Goal: Task Accomplishment & Management: Manage account settings

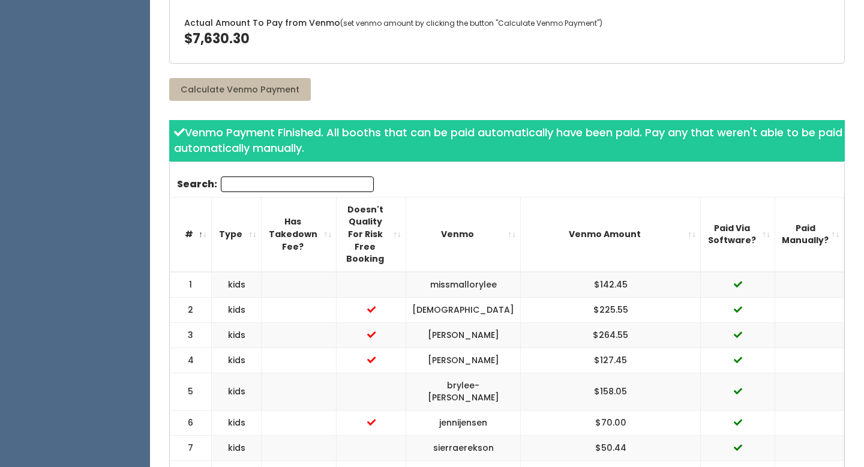
scroll to position [155, 0]
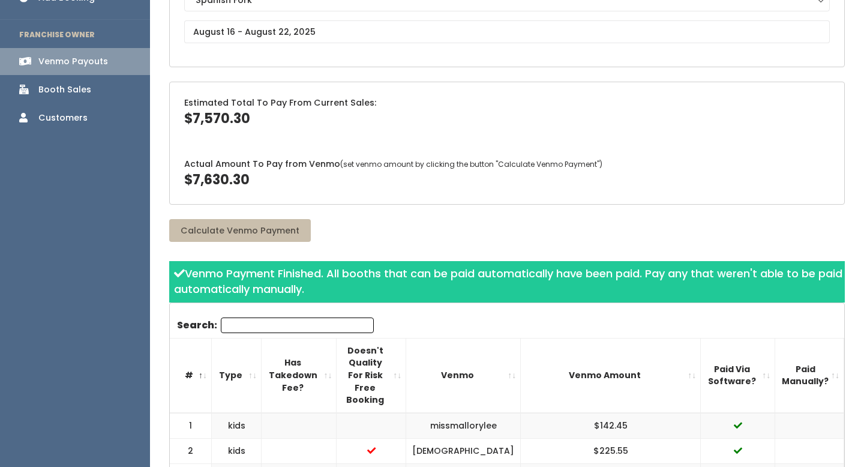
click at [760, 350] on th "Paid Via Software?" at bounding box center [738, 375] width 74 height 74
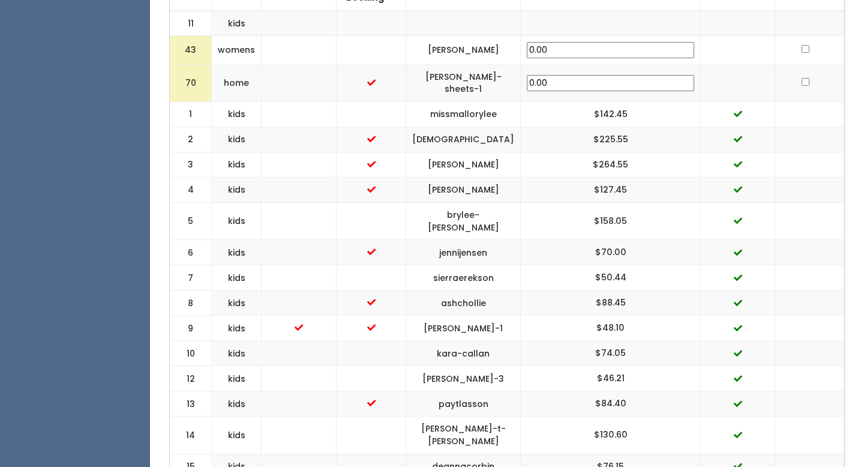
scroll to position [0, 0]
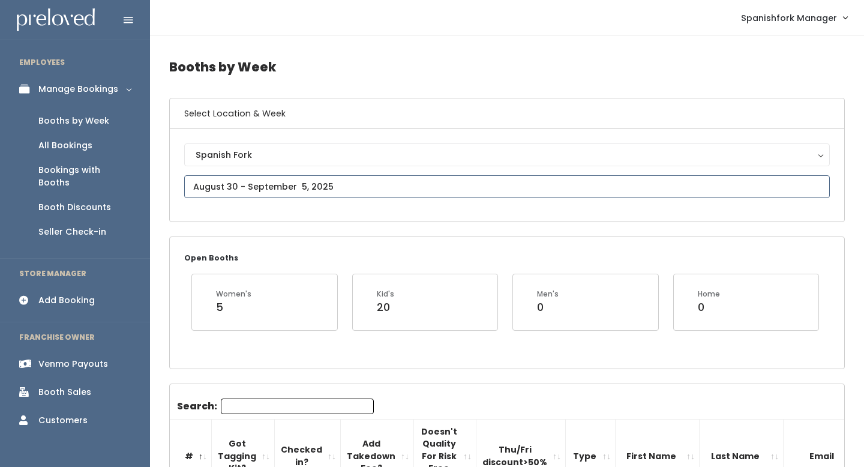
click at [226, 184] on input "text" at bounding box center [507, 186] width 646 height 23
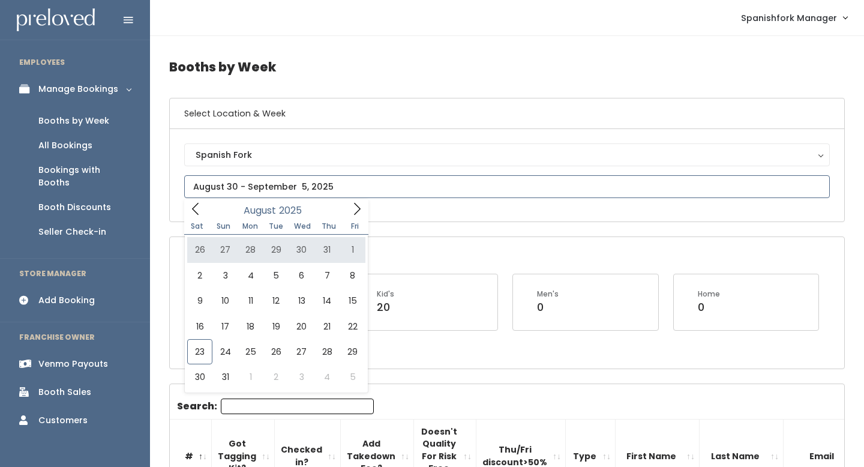
click at [358, 208] on icon at bounding box center [357, 209] width 7 height 12
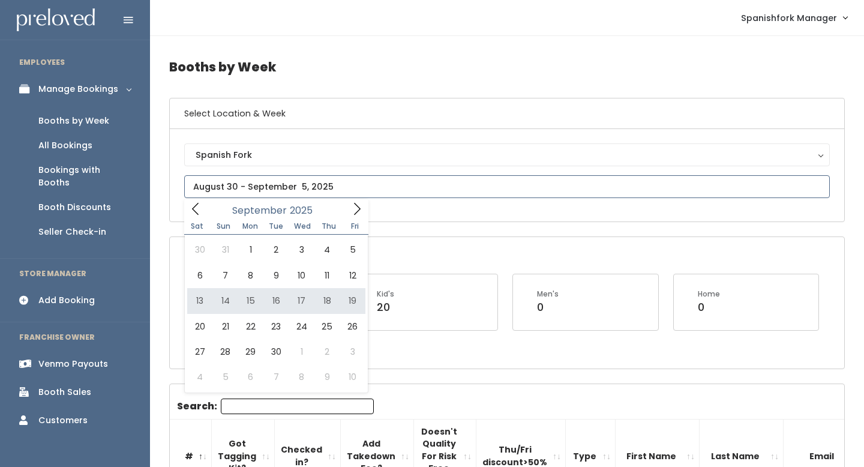
type input "September 13 to September 19"
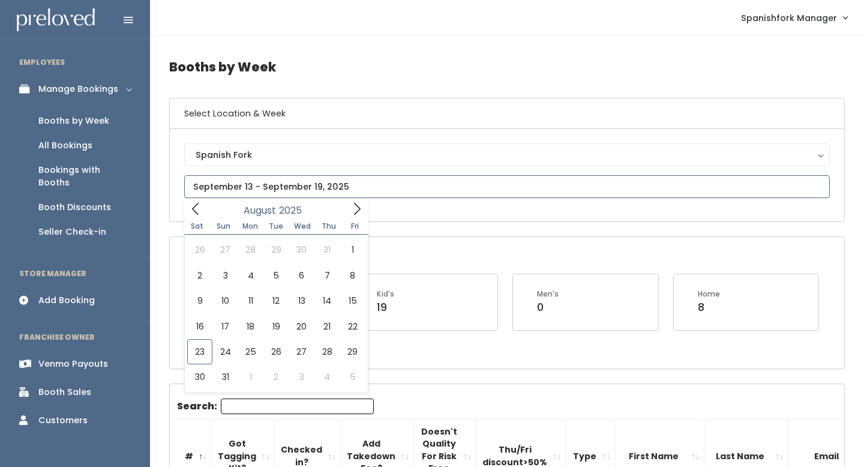
click at [206, 191] on input "text" at bounding box center [507, 186] width 646 height 23
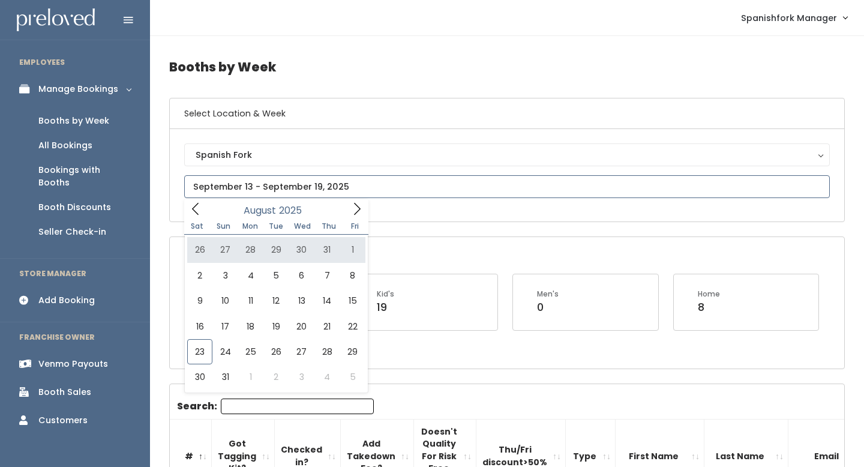
click at [359, 202] on icon at bounding box center [357, 208] width 13 height 13
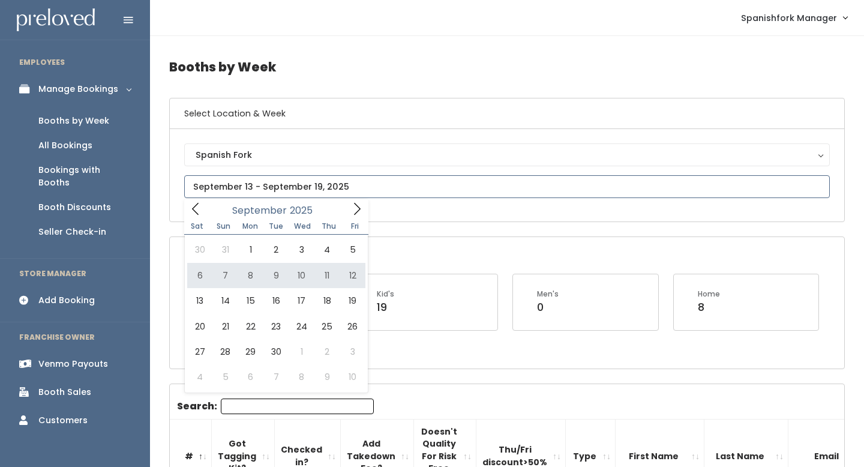
type input "September 6 to September 12"
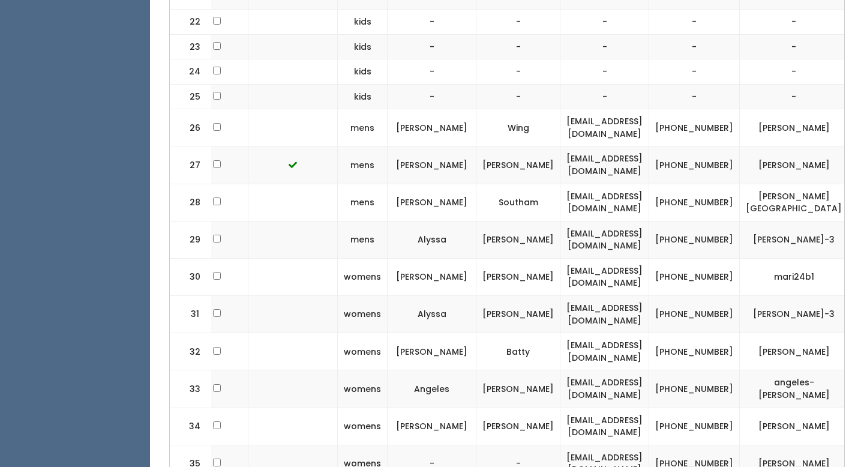
scroll to position [0, 330]
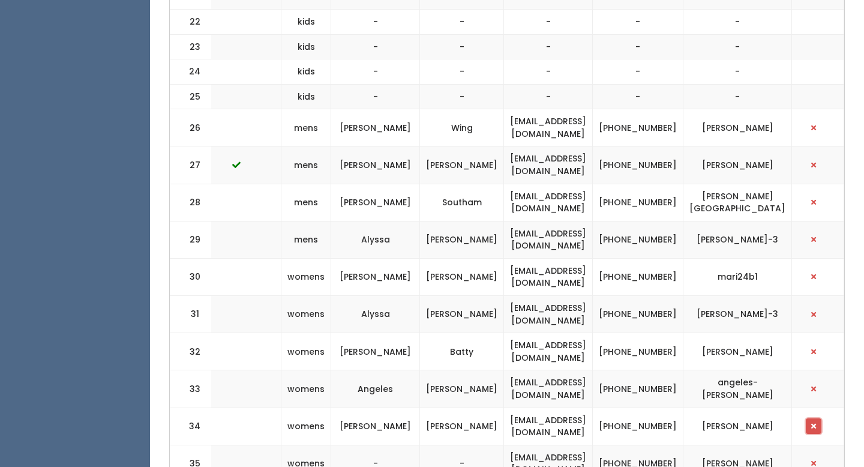
click at [819, 418] on button "button" at bounding box center [814, 426] width 16 height 16
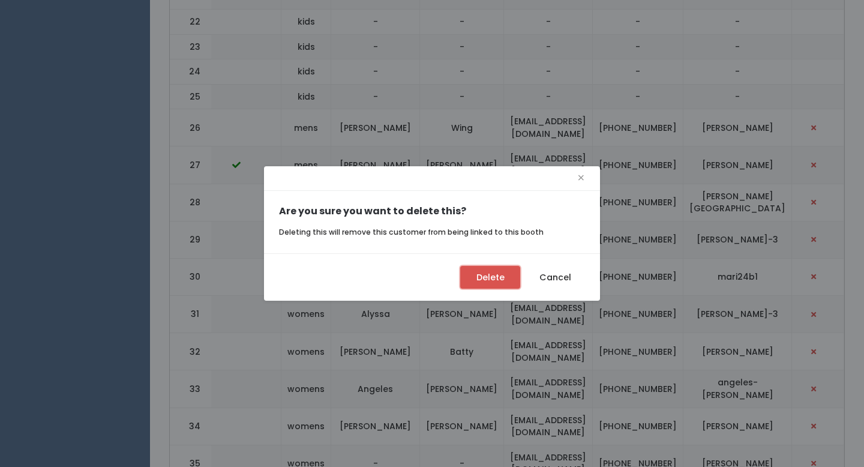
click at [499, 282] on button "Delete" at bounding box center [490, 277] width 60 height 23
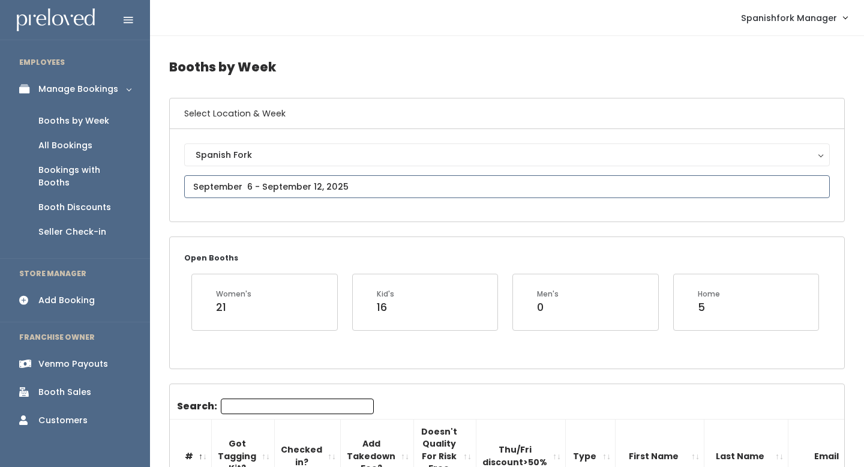
click at [286, 185] on input "text" at bounding box center [507, 186] width 646 height 23
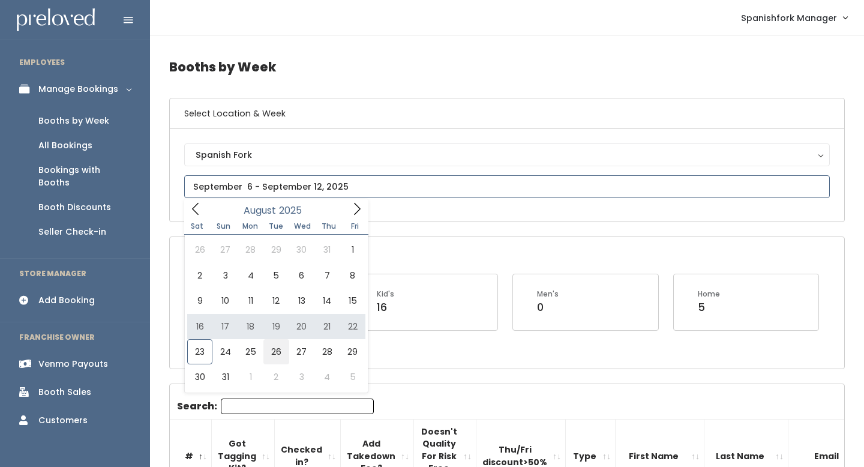
type input "[DATE] to [DATE]"
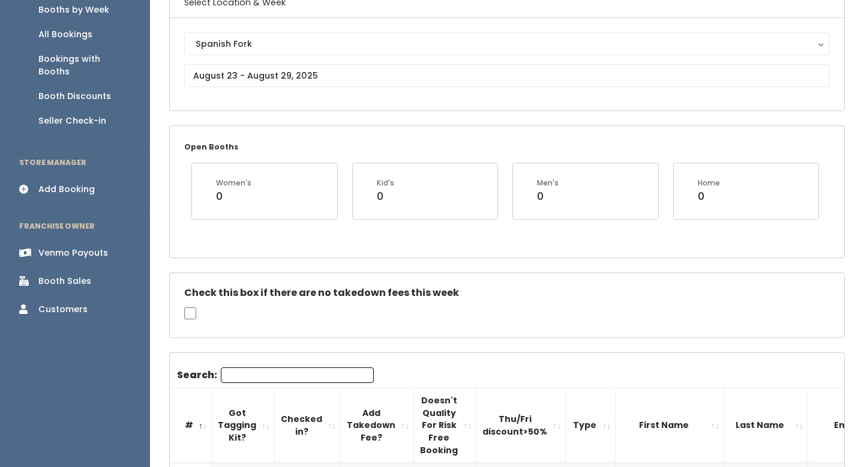
scroll to position [160, 0]
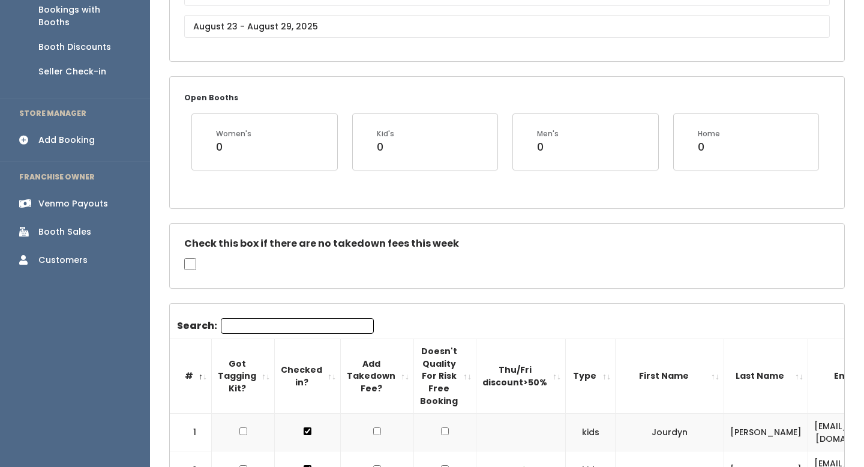
click at [253, 320] on input "Search:" at bounding box center [297, 326] width 153 height 16
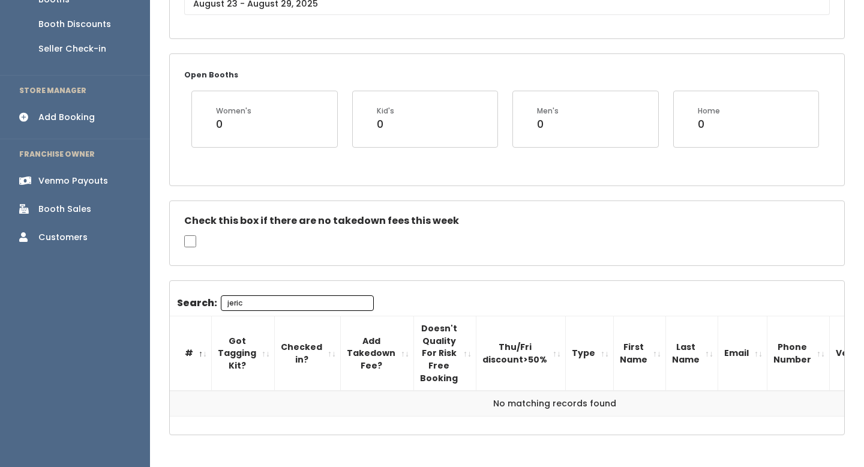
scroll to position [186, 0]
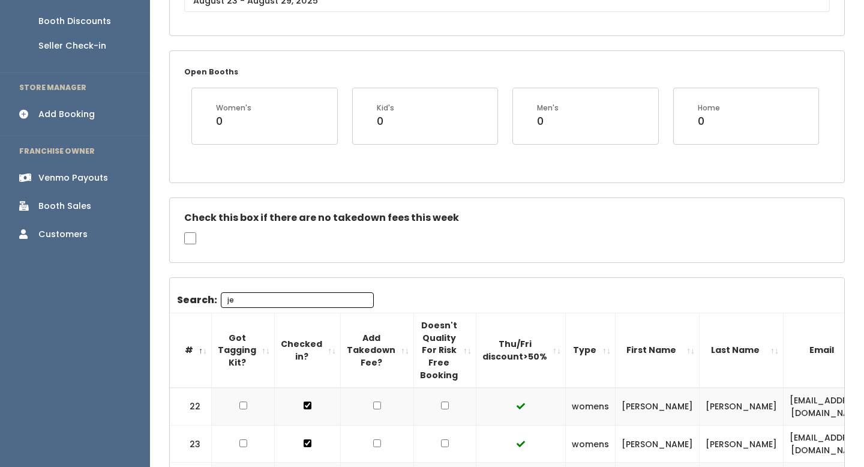
type input "j"
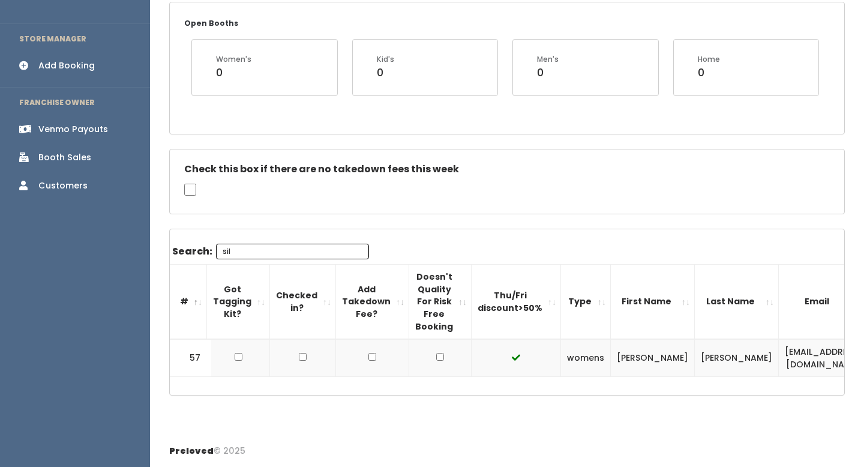
scroll to position [0, 0]
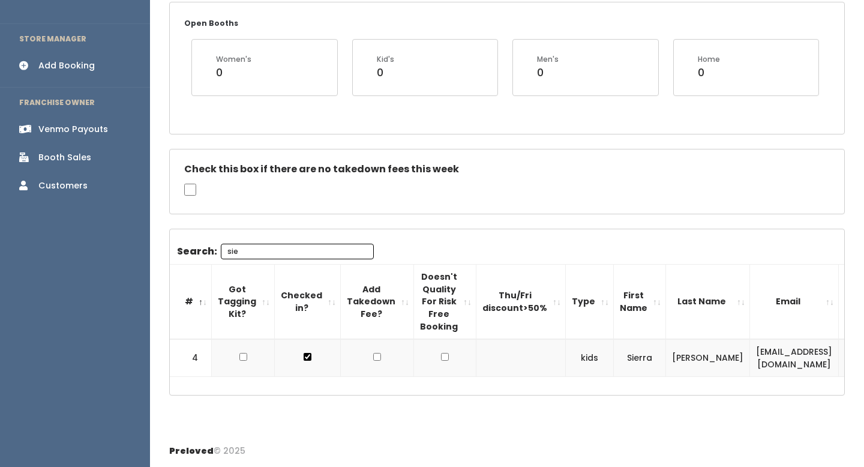
type input "sie"
click at [767, 361] on td "sierraerekson@gmail.com" at bounding box center [794, 358] width 89 height 38
copy tr "sierraerekson@gmail.com"
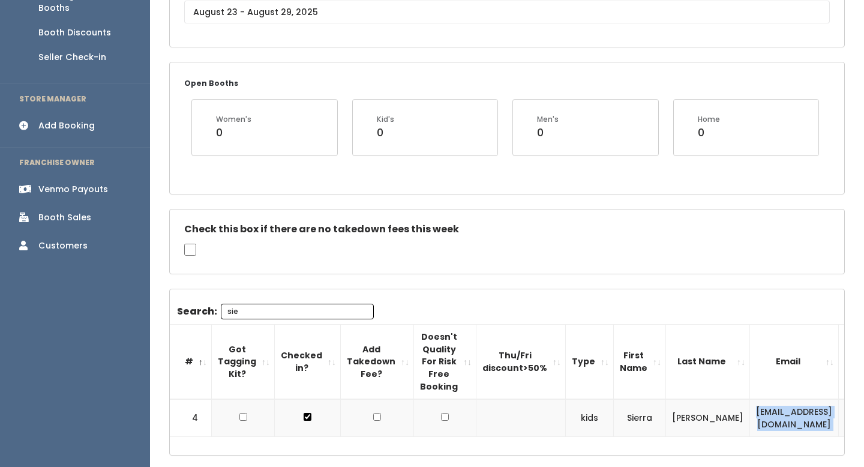
scroll to position [177, 0]
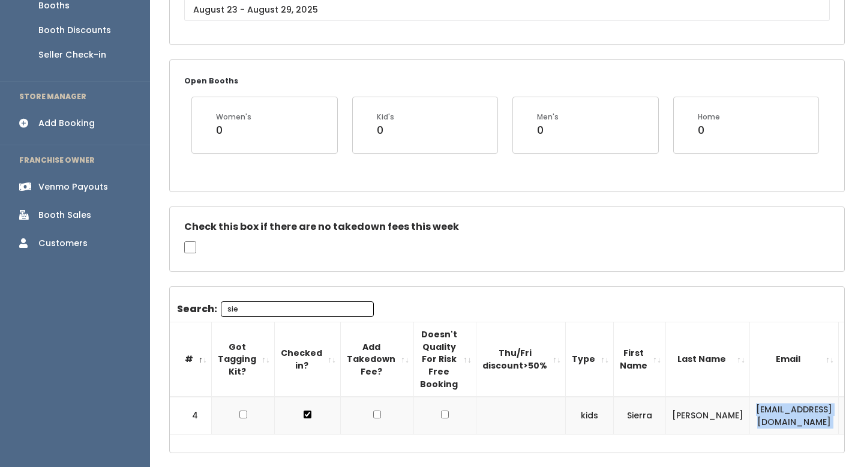
click at [77, 117] on div "Add Booking" at bounding box center [66, 123] width 56 height 13
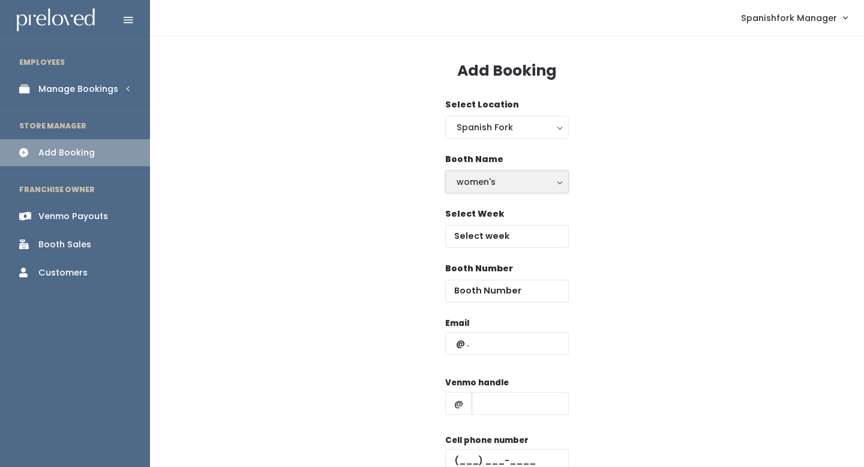
click at [511, 186] on div "women's" at bounding box center [507, 181] width 101 height 13
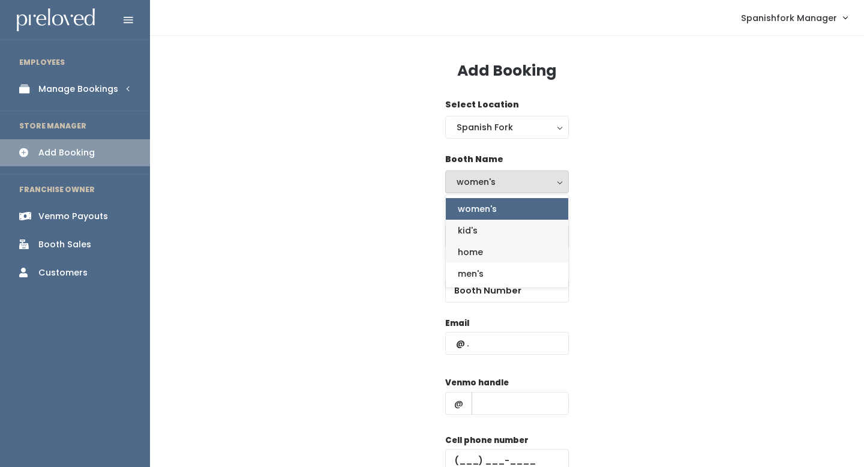
drag, startPoint x: 480, startPoint y: 242, endPoint x: 479, endPoint y: 232, distance: 10.9
click at [479, 232] on ul "women's kid's home men's" at bounding box center [507, 241] width 122 height 86
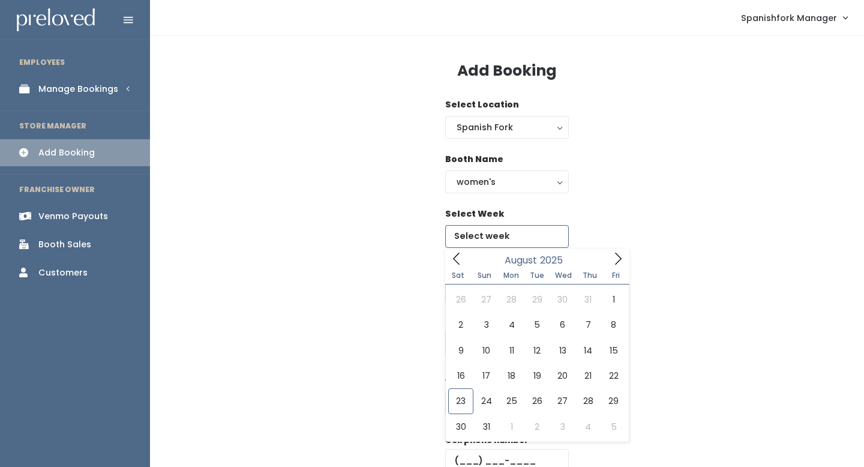
click at [479, 232] on input "text" at bounding box center [507, 236] width 124 height 23
click at [493, 186] on div "women's" at bounding box center [507, 181] width 101 height 13
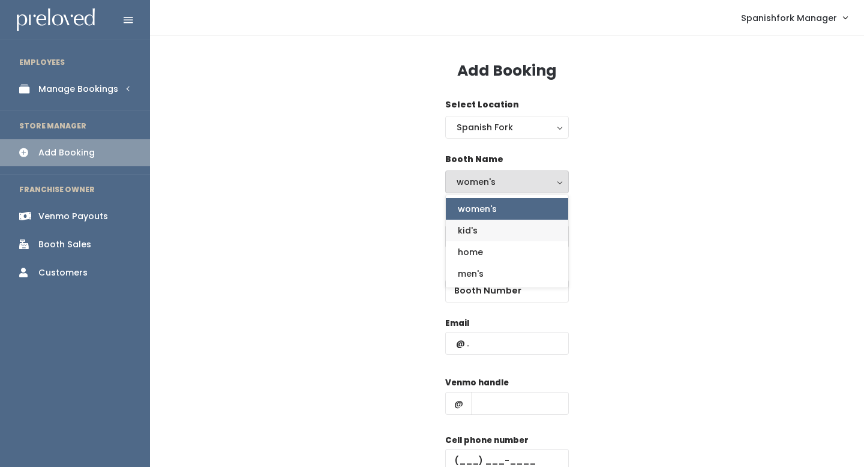
click at [481, 234] on link "kid's" at bounding box center [507, 231] width 122 height 22
select select "kids"
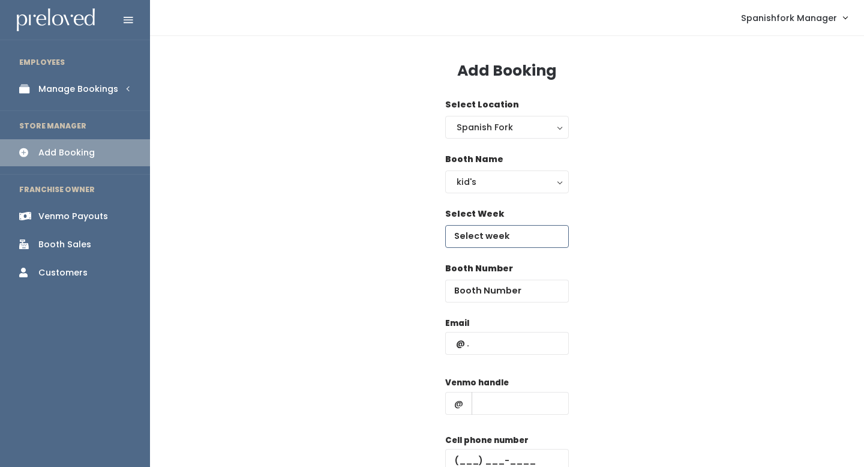
click at [480, 238] on input "text" at bounding box center [507, 236] width 124 height 23
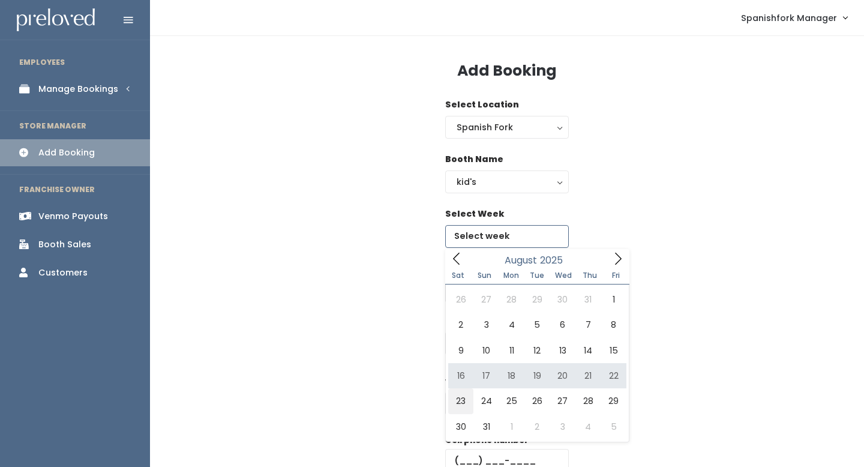
type input "[DATE] to [DATE]"
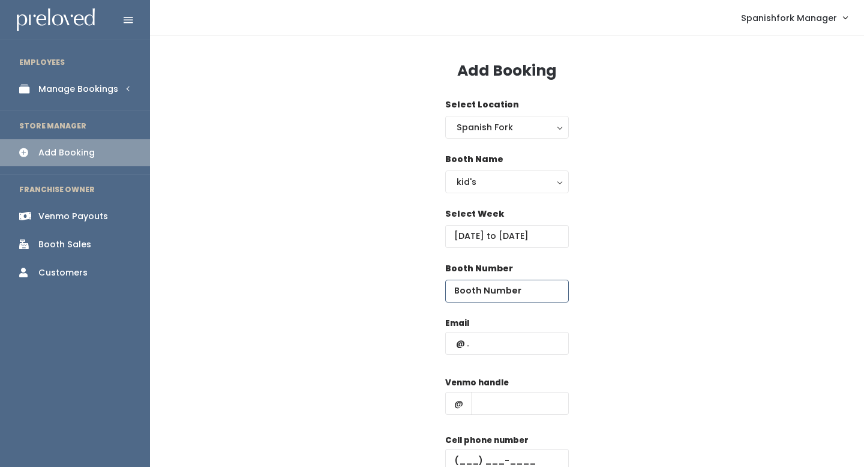
click at [506, 290] on input "number" at bounding box center [507, 291] width 124 height 23
type input "4"
click at [507, 354] on input "text" at bounding box center [507, 343] width 124 height 23
paste input "sierraerekson@gmail.com"
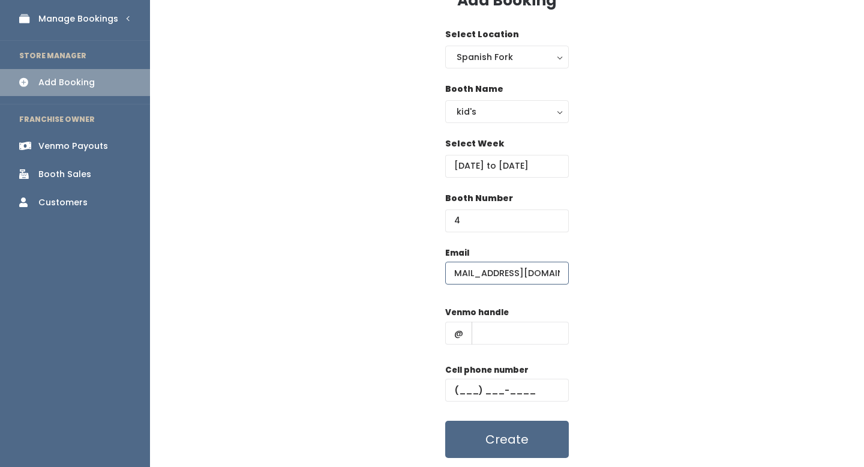
scroll to position [107, 0]
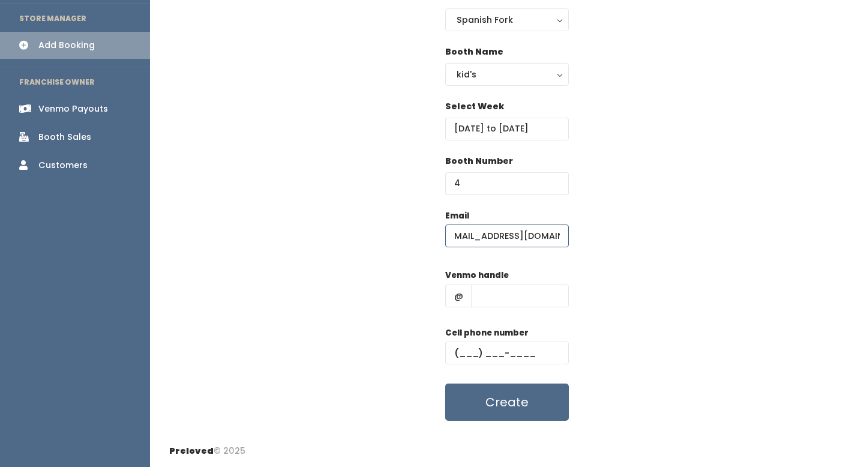
type input "sierraerekson@gmail.com"
click at [508, 301] on input "text" at bounding box center [520, 296] width 97 height 23
type input "-"
click at [517, 338] on label "Cell phone number" at bounding box center [486, 333] width 83 height 12
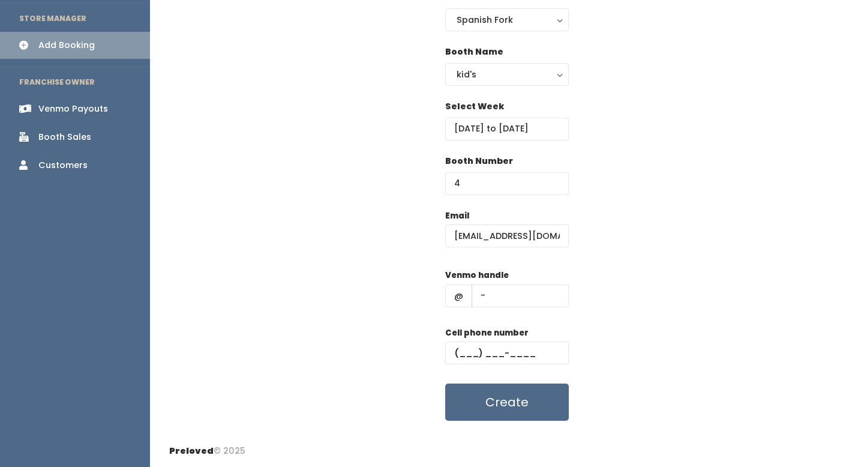
click at [517, 340] on div "Cell phone number" at bounding box center [507, 351] width 124 height 48
click at [518, 358] on input "text" at bounding box center [507, 353] width 124 height 23
type input "(555) 555-5555"
click at [522, 394] on button "Create" at bounding box center [507, 402] width 124 height 37
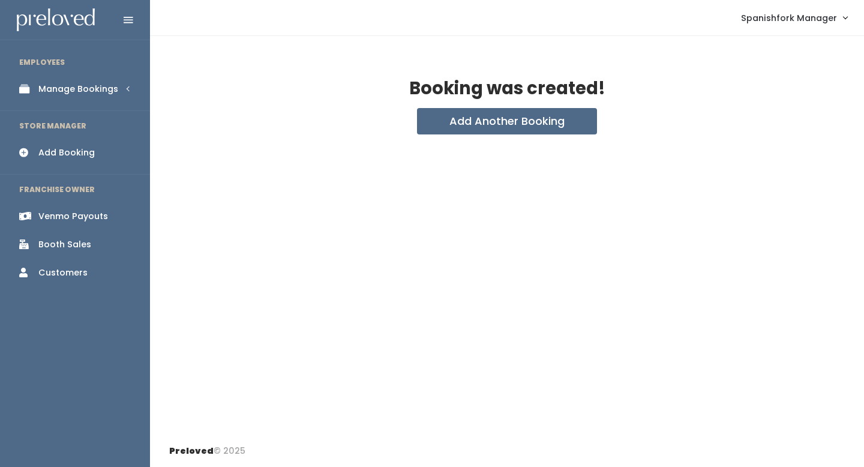
click at [103, 80] on link "Manage Bookings" at bounding box center [75, 89] width 150 height 27
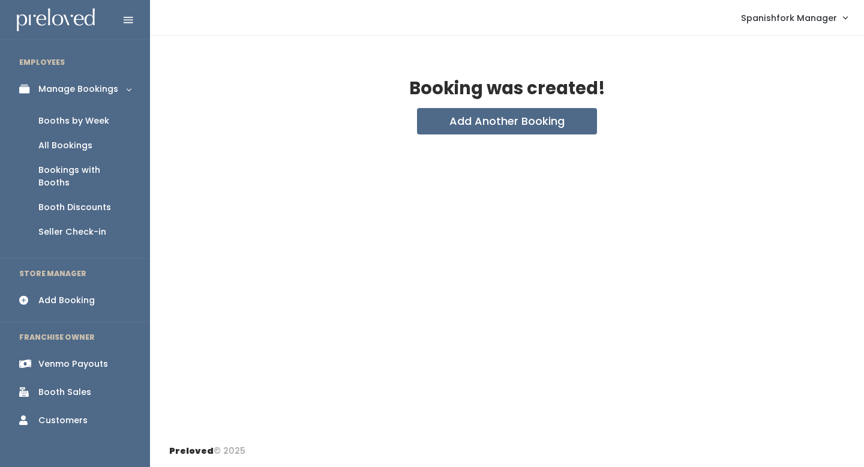
click at [95, 124] on div "Booths by Week" at bounding box center [73, 121] width 71 height 13
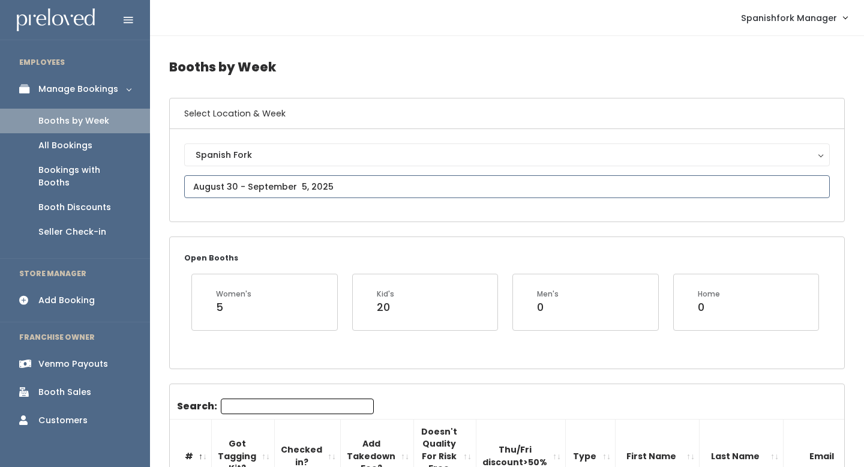
click at [240, 185] on input "text" at bounding box center [507, 186] width 646 height 23
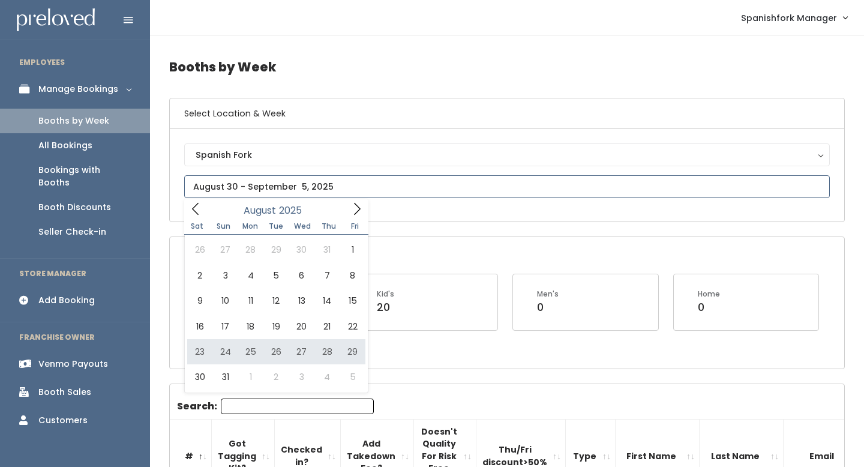
type input "[DATE] to [DATE]"
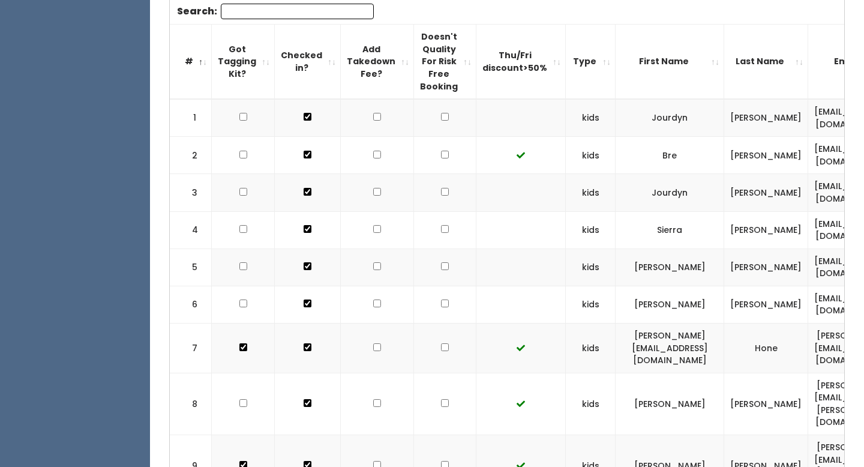
click at [254, 15] on input "Search:" at bounding box center [297, 12] width 153 height 16
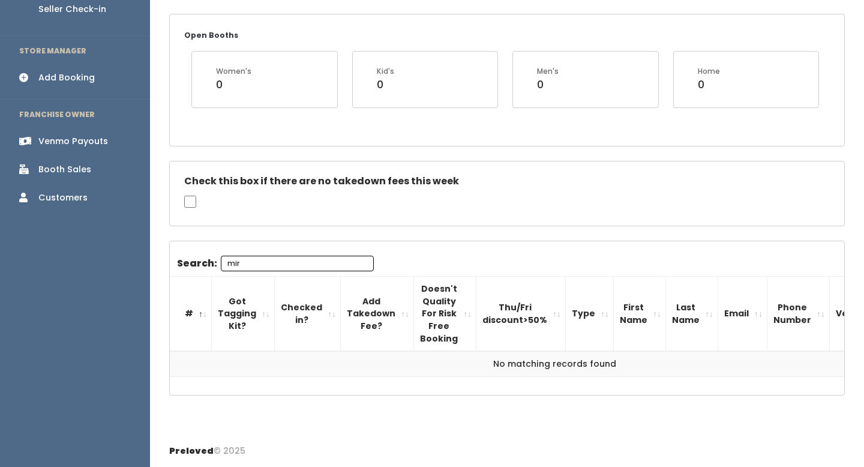
scroll to position [223, 0]
type input "m"
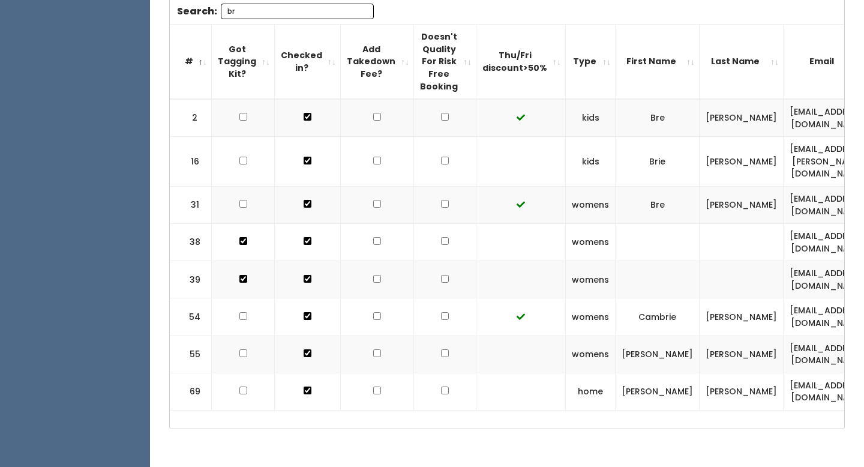
type input "b"
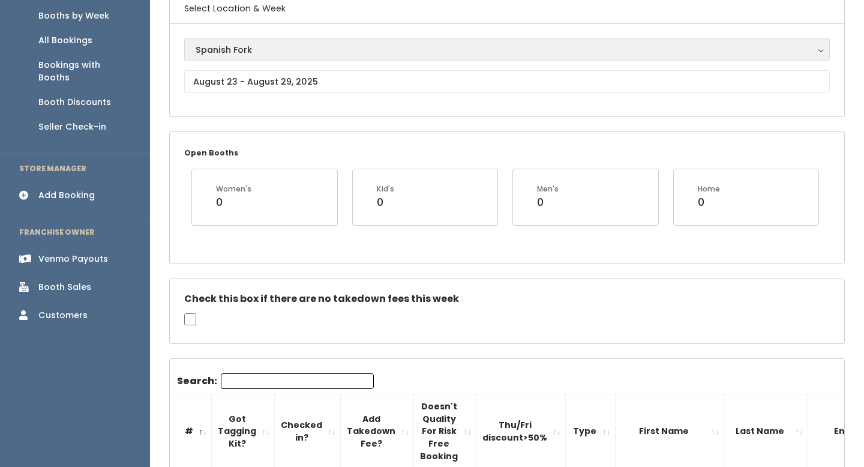
scroll to position [54, 0]
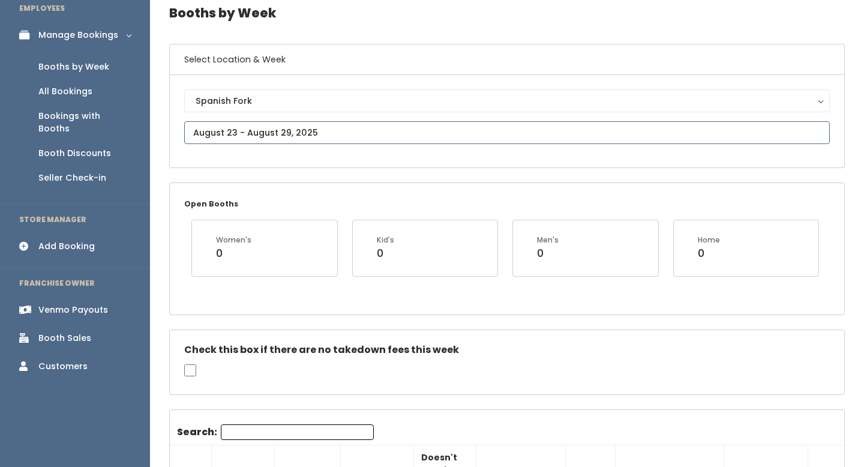
click at [260, 133] on input "text" at bounding box center [507, 132] width 646 height 23
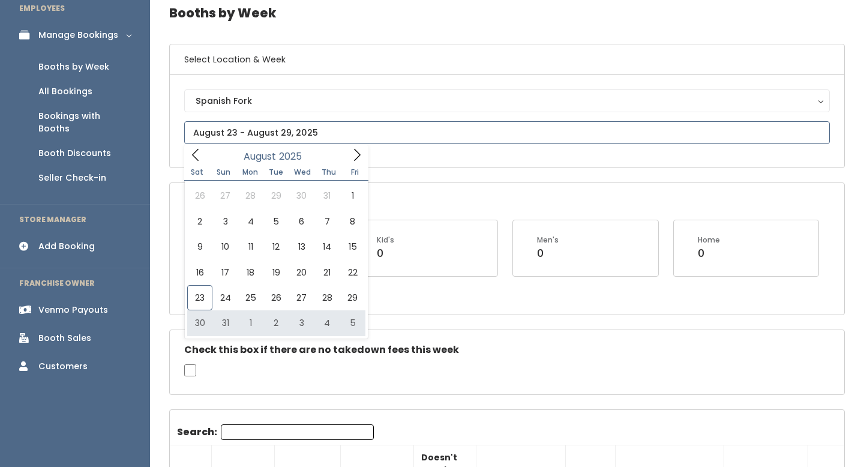
type input "August 30 to September 5"
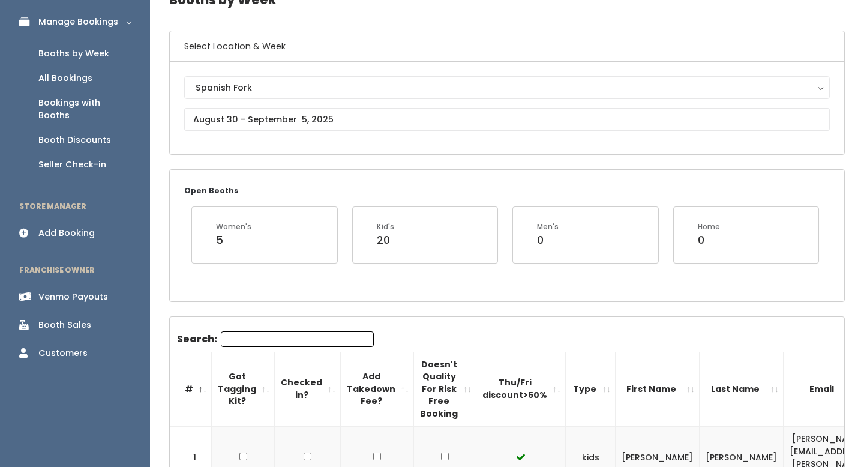
scroll to position [92, 0]
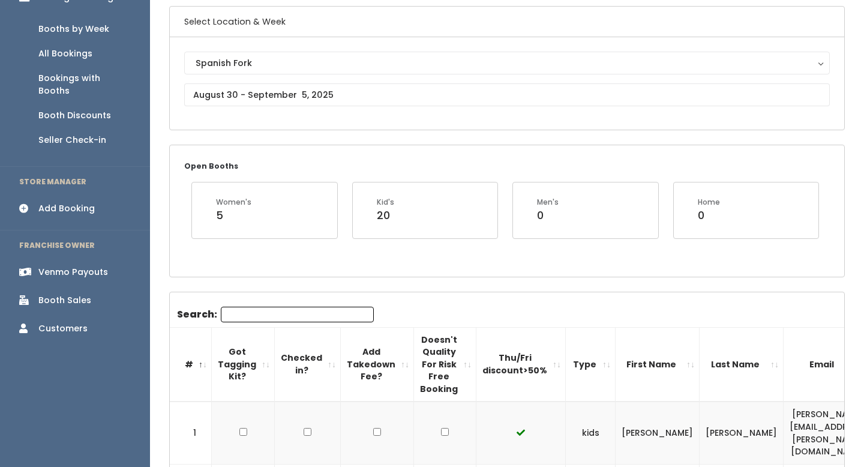
click at [254, 310] on input "Search:" at bounding box center [297, 315] width 153 height 16
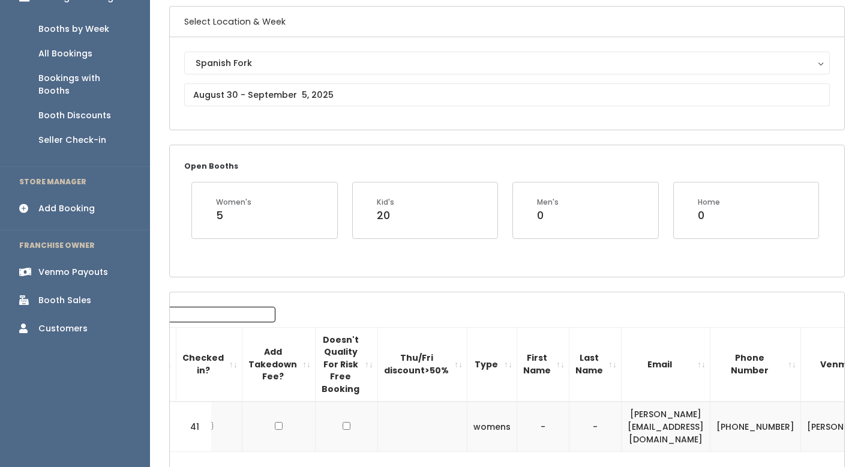
scroll to position [0, 137]
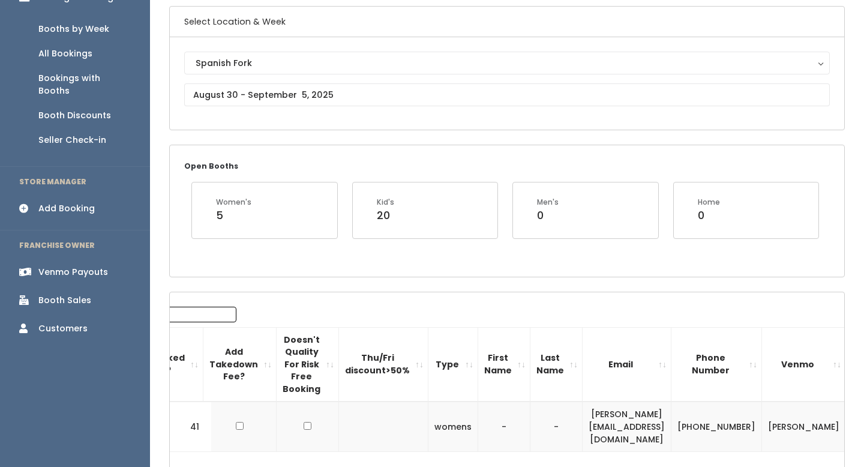
type input "miran"
click at [864, 423] on span "button" at bounding box center [868, 426] width 5 height 7
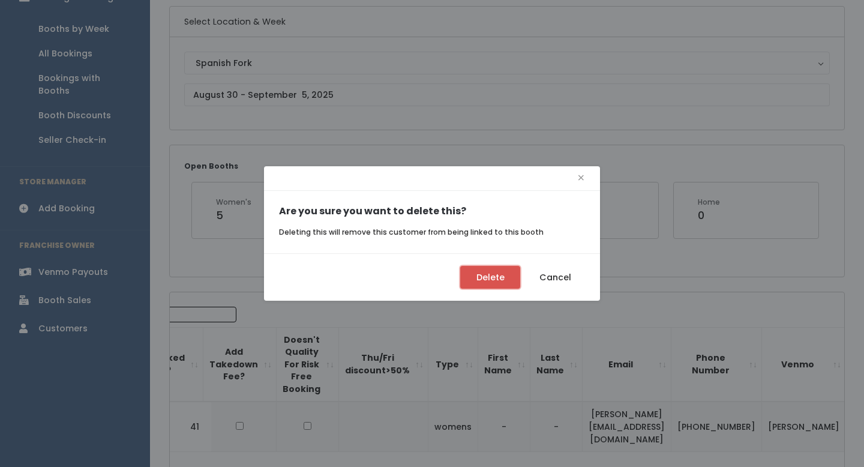
click at [482, 277] on button "Delete" at bounding box center [490, 277] width 60 height 23
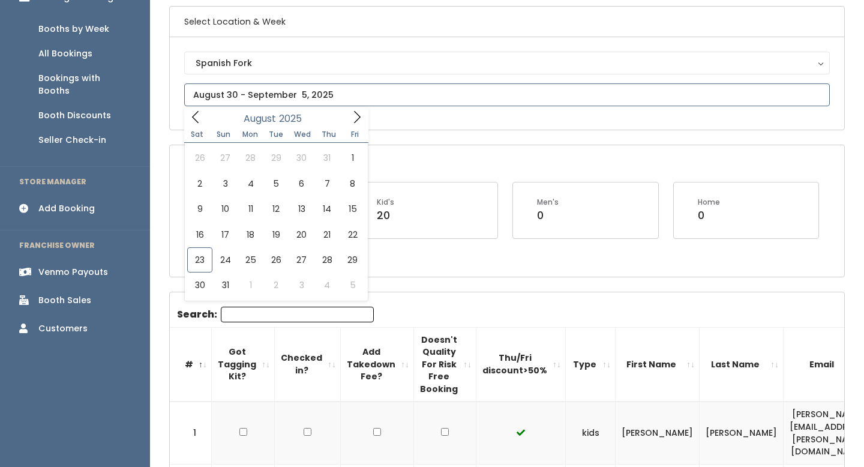
click at [246, 101] on input "text" at bounding box center [507, 94] width 646 height 23
type input "[DATE] to [DATE]"
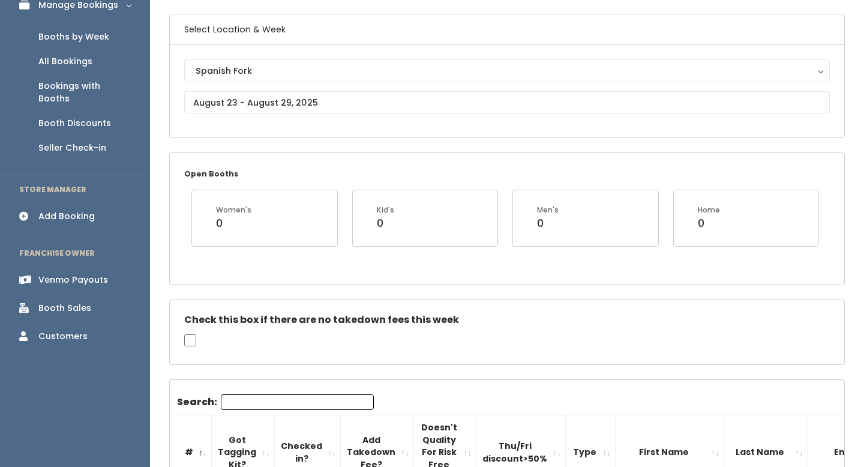
click at [248, 400] on input "Search:" at bounding box center [297, 402] width 153 height 16
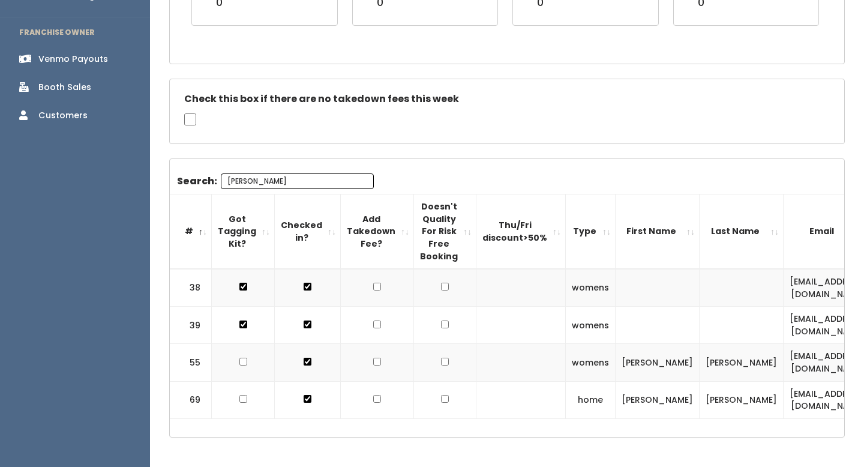
scroll to position [347, 0]
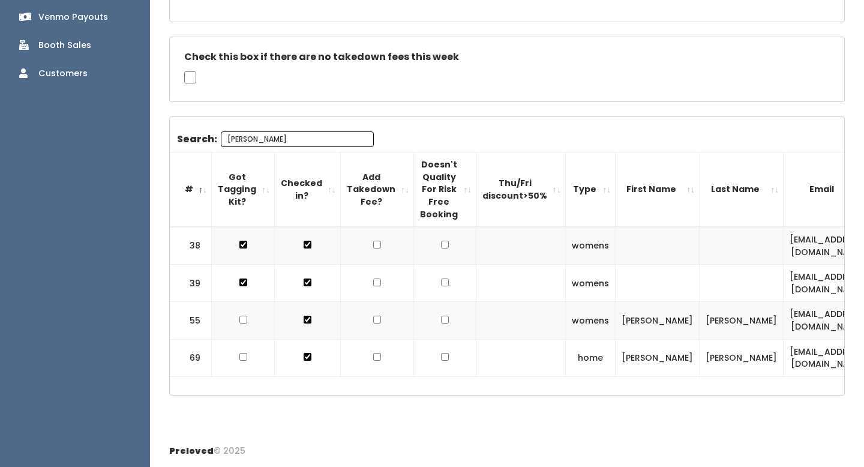
type input "brooke"
click at [296, 141] on input "brooke" at bounding box center [297, 139] width 153 height 16
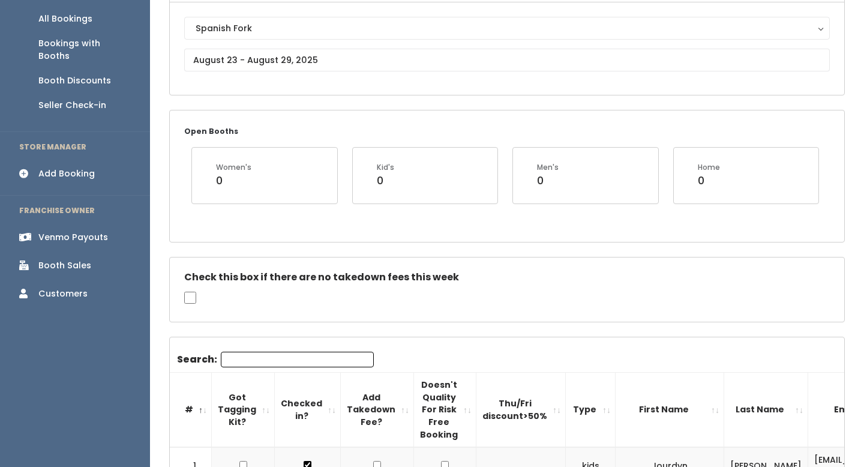
scroll to position [121, 0]
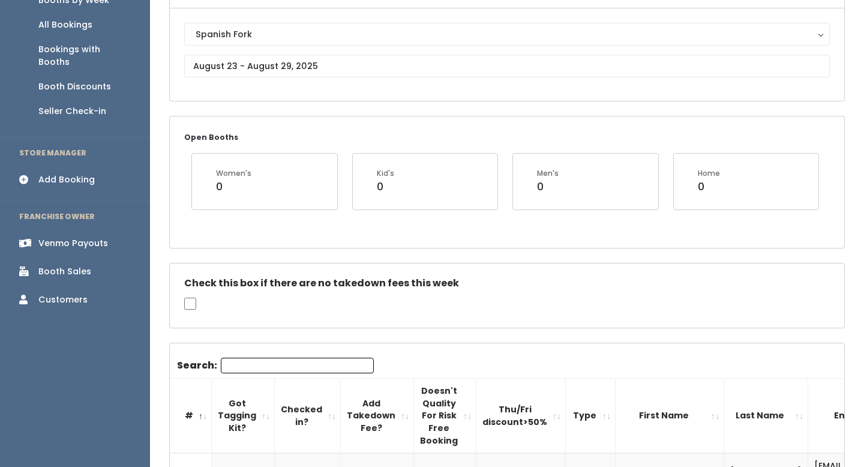
click at [77, 230] on link "Venmo Payouts" at bounding box center [75, 243] width 150 height 27
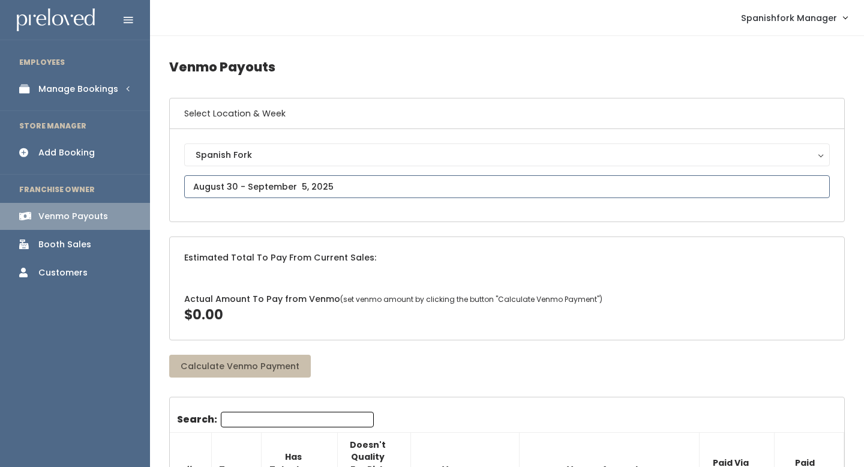
click at [313, 178] on input "text" at bounding box center [507, 186] width 646 height 23
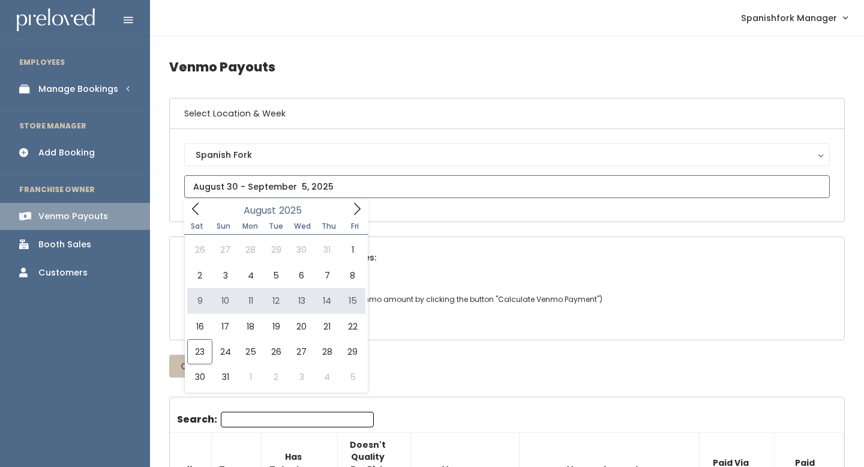
type input "August 9 to August 15"
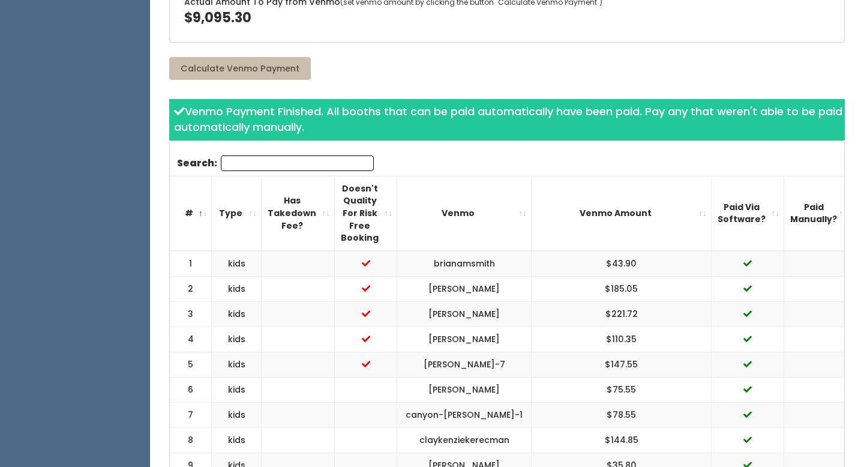
scroll to position [323, 0]
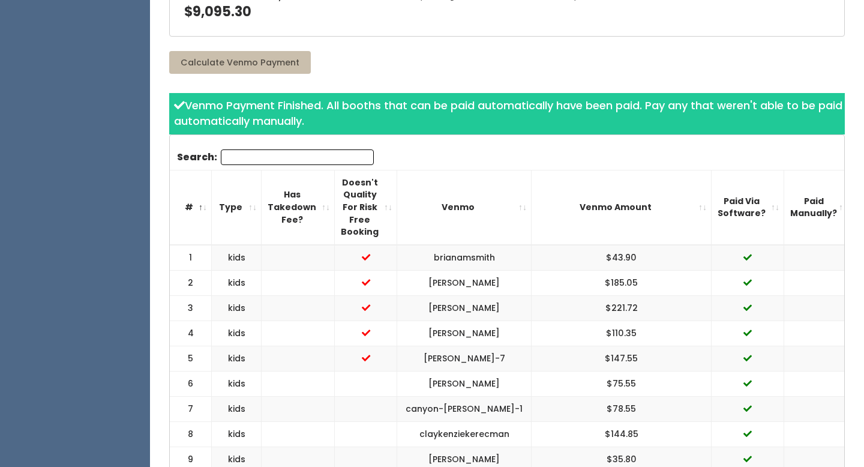
click at [757, 200] on th "Paid Via Software?" at bounding box center [748, 207] width 73 height 74
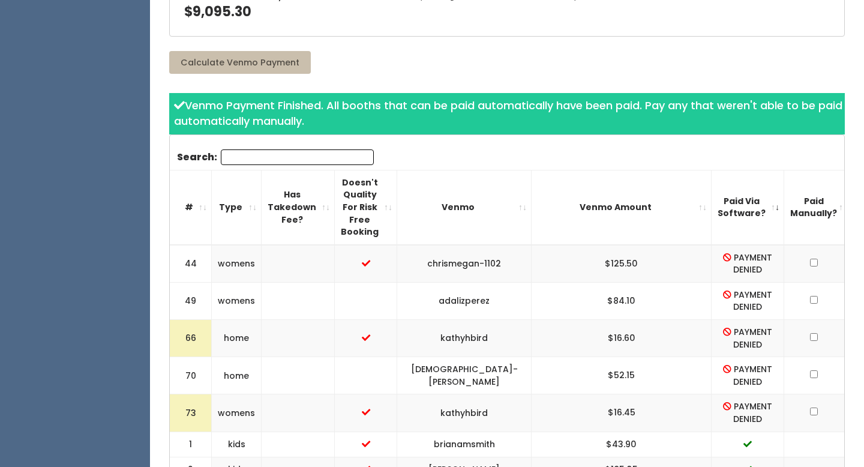
click at [502, 245] on td "chrismegan-1102" at bounding box center [464, 264] width 134 height 38
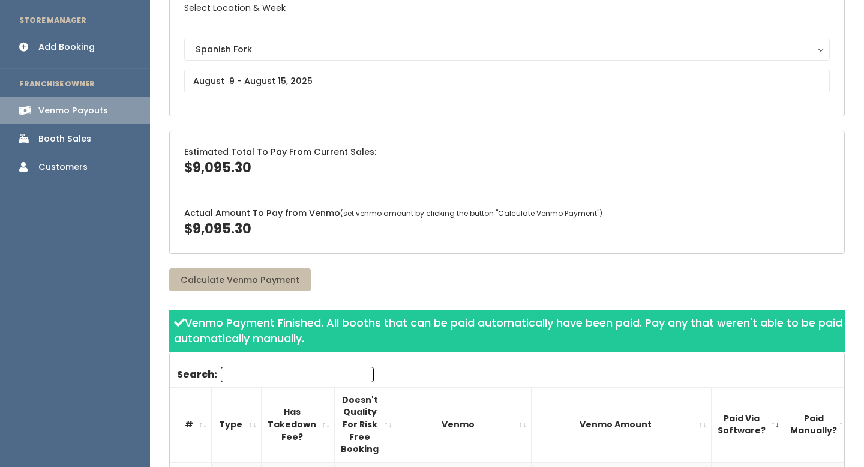
scroll to position [38, 0]
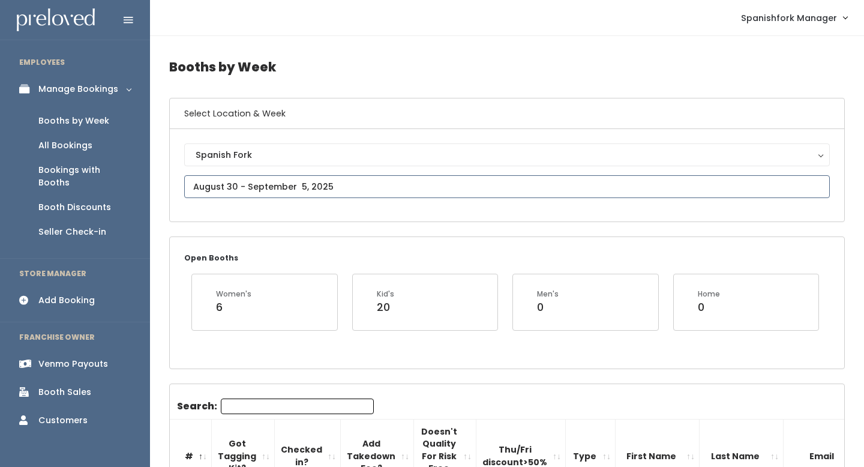
click at [257, 187] on input "text" at bounding box center [507, 186] width 646 height 23
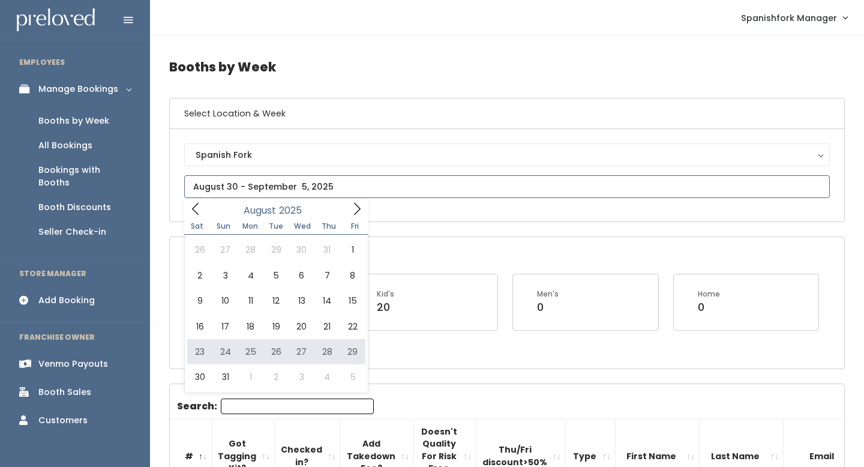
type input "[DATE] to [DATE]"
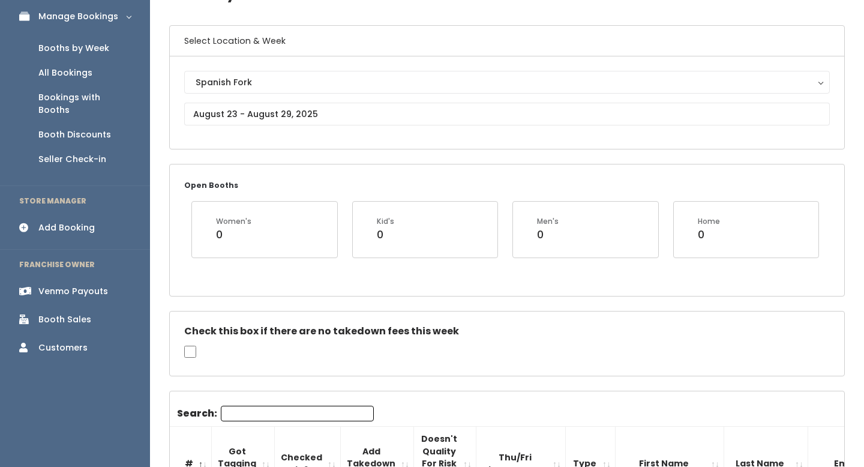
scroll to position [97, 0]
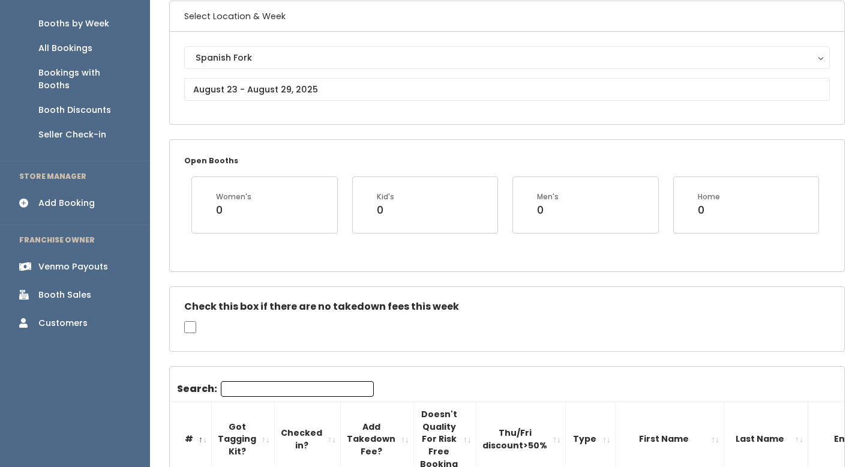
click at [252, 389] on input "Search:" at bounding box center [297, 389] width 153 height 16
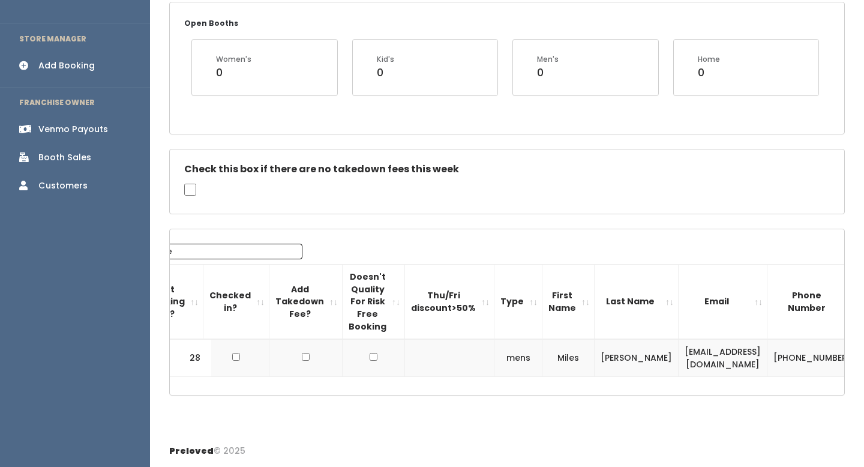
scroll to position [0, 138]
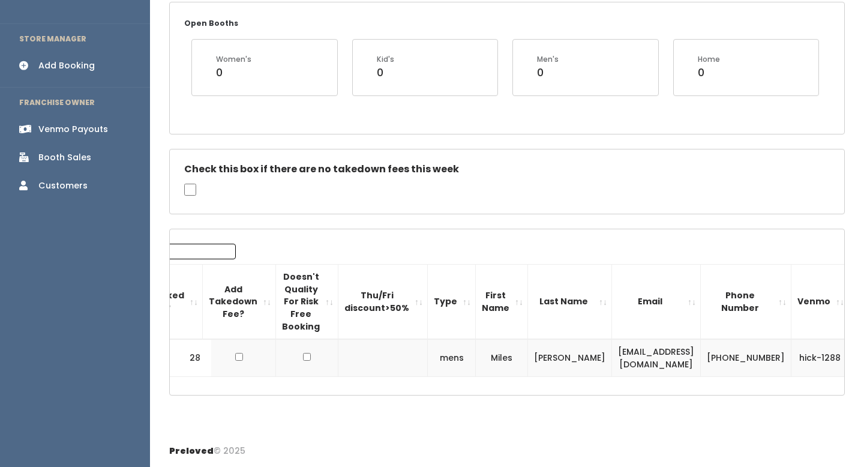
type input "mile"
click at [849, 348] on td at bounding box center [875, 358] width 52 height 38
click at [863, 354] on button "button" at bounding box center [871, 359] width 16 height 16
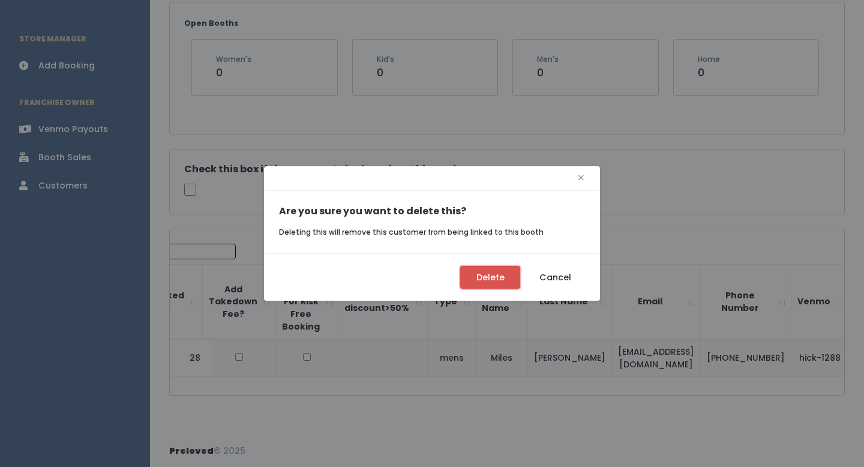
click at [490, 279] on button "Delete" at bounding box center [490, 277] width 60 height 23
